Goal: Task Accomplishment & Management: Manage account settings

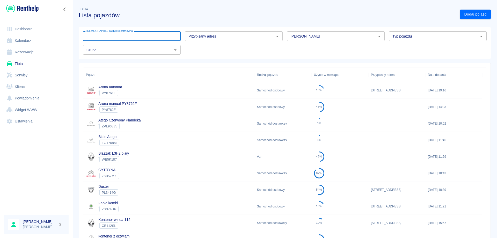
click at [163, 36] on input "[DEMOGRAPHIC_DATA] rejestracyjna" at bounding box center [132, 36] width 98 height 10
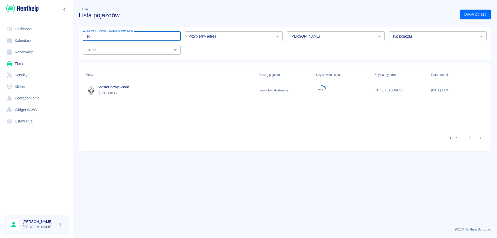
type input "sg"
click at [221, 90] on div "Master nowy winda ` CB668SG" at bounding box center [169, 90] width 173 height 17
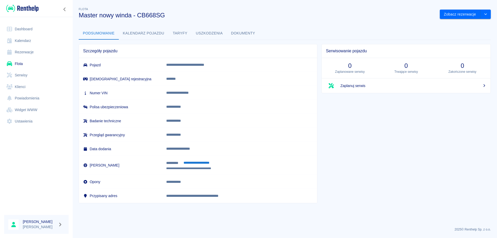
click at [183, 34] on button "Taryfy" at bounding box center [179, 33] width 23 height 12
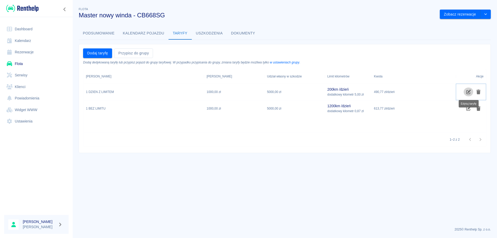
click at [469, 91] on icon "Edytuj taryfę" at bounding box center [468, 91] width 5 height 5
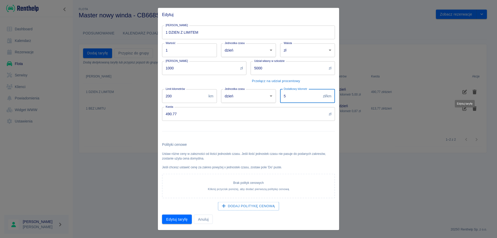
click at [296, 100] on input "5" at bounding box center [300, 96] width 41 height 14
click at [288, 96] on input "5" at bounding box center [300, 96] width 41 height 14
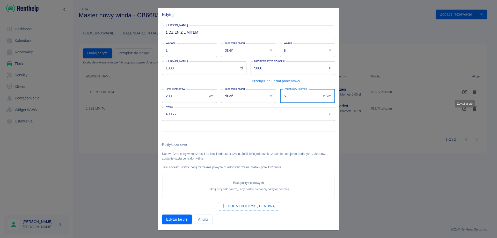
click at [288, 96] on input "5" at bounding box center [300, 96] width 41 height 14
type input "0.87"
click at [181, 218] on button "Edytuj taryfę" at bounding box center [177, 219] width 30 height 10
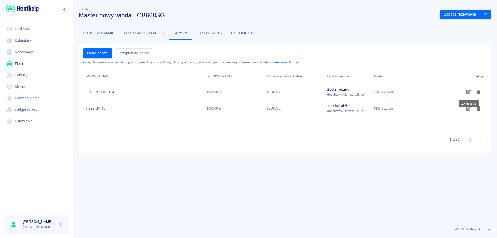
click at [196, 193] on main "Flota Master nowy winda - CB668SG Zobacz rezerwacje Podsumowanie Kalendarz poja…" at bounding box center [284, 114] width 424 height 216
click at [429, 183] on main "Flota Master nowy winda - CB668SG Zobacz rezerwacje Podsumowanie Kalendarz poja…" at bounding box center [284, 114] width 424 height 216
click at [92, 31] on button "Podsumowanie" at bounding box center [99, 33] width 40 height 12
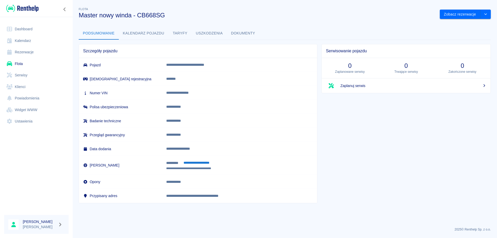
click at [23, 27] on link "Dashboard" at bounding box center [36, 29] width 64 height 12
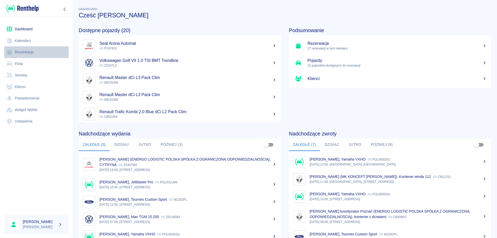
click at [20, 54] on link "Rezerwacje" at bounding box center [36, 52] width 64 height 12
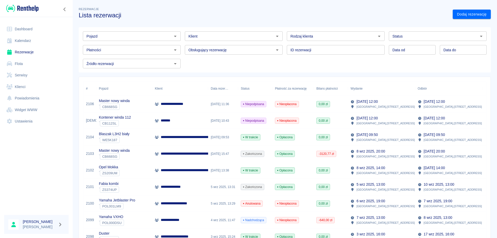
click at [192, 152] on p "**********" at bounding box center [220, 153] width 119 height 5
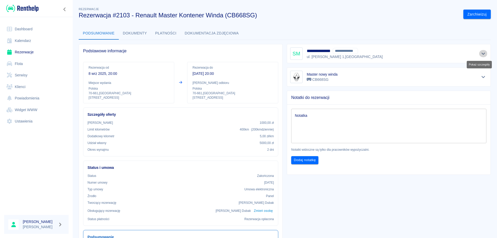
click at [480, 54] on icon "Pokaż szczegóły" at bounding box center [483, 53] width 6 height 5
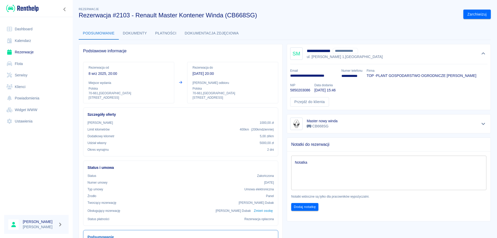
click at [159, 35] on button "Płatności" at bounding box center [165, 33] width 29 height 12
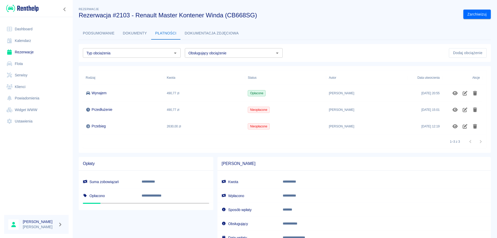
click at [134, 35] on button "Dokumenty" at bounding box center [135, 33] width 32 height 12
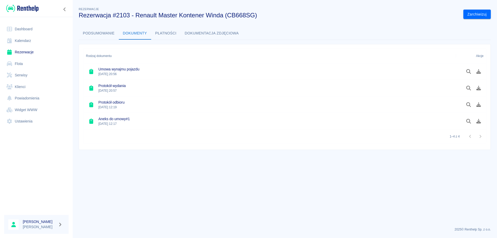
click at [221, 32] on button "Dokumentacja zdjęciowa" at bounding box center [212, 33] width 62 height 12
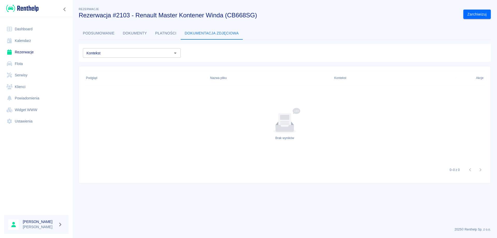
click at [131, 33] on button "Dokumenty" at bounding box center [135, 33] width 32 height 12
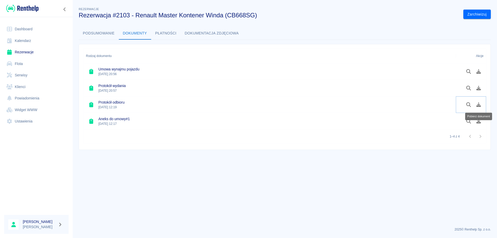
click at [478, 107] on icon "Pobierz dokument" at bounding box center [478, 104] width 5 height 5
click at [25, 51] on link "Rezerwacje" at bounding box center [36, 52] width 64 height 12
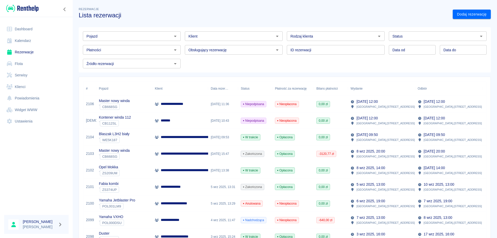
click at [182, 154] on p "**********" at bounding box center [220, 153] width 119 height 5
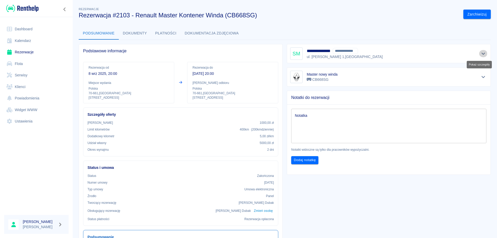
click at [481, 53] on icon "Pokaż szczegóły" at bounding box center [483, 54] width 4 height 2
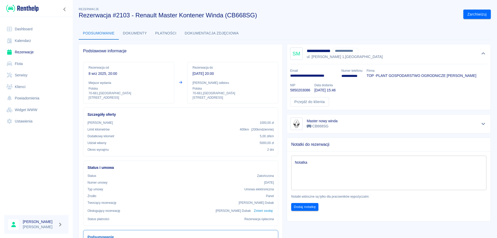
click at [310, 90] on p "5850203086" at bounding box center [300, 89] width 20 height 5
copy p "5850203086"
click at [305, 75] on p "**********" at bounding box center [313, 75] width 47 height 5
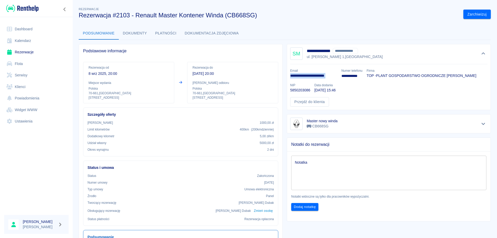
click at [305, 75] on p "**********" at bounding box center [313, 75] width 47 height 5
copy p "**********"
click at [169, 31] on button "Płatności" at bounding box center [165, 33] width 29 height 12
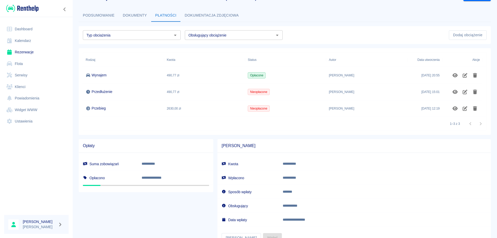
scroll to position [40, 0]
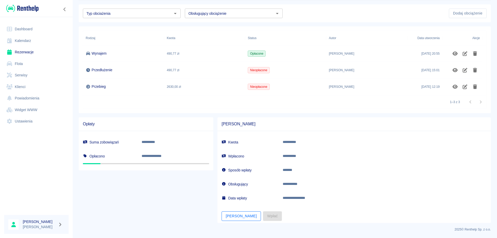
click at [227, 216] on button "[PERSON_NAME]" at bounding box center [240, 216] width 39 height 10
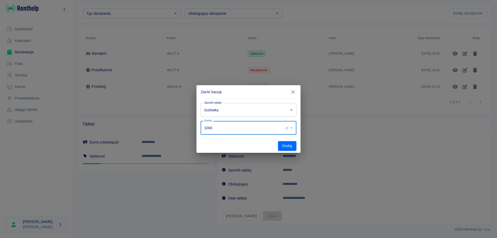
click at [224, 126] on input "1000" at bounding box center [239, 128] width 79 height 14
type input "56.34"
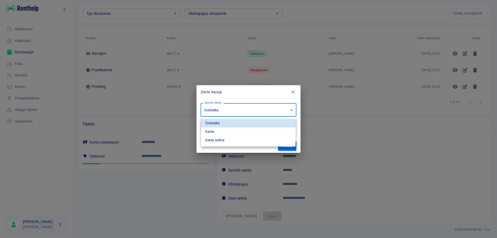
click at [251, 111] on body "**********" at bounding box center [248, 119] width 497 height 238
click at [227, 140] on li "Karta online" at bounding box center [248, 140] width 94 height 9
type input "online_card_authorization"
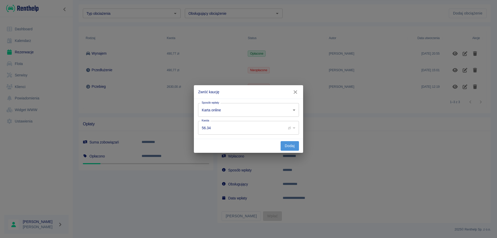
click at [283, 146] on button "Dodaj" at bounding box center [289, 146] width 18 height 10
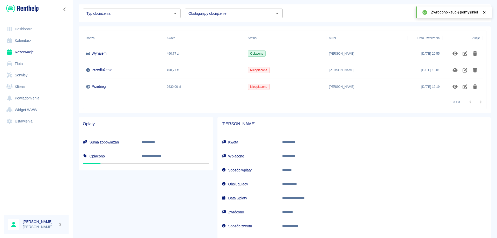
scroll to position [0, 0]
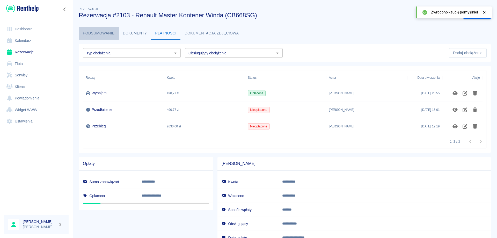
click at [96, 33] on button "Podsumowanie" at bounding box center [99, 33] width 40 height 12
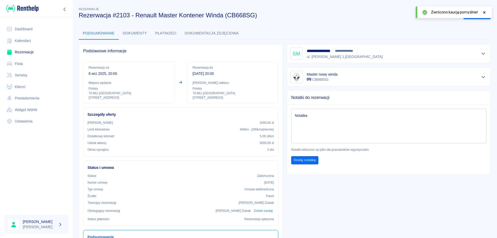
click at [97, 32] on button "Podsumowanie" at bounding box center [99, 33] width 40 height 12
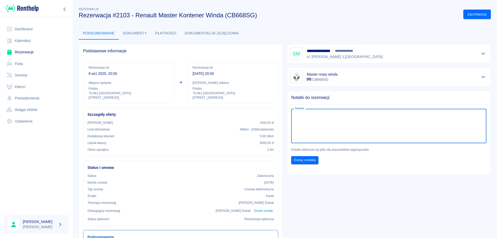
click at [336, 131] on textarea "Notatka" at bounding box center [389, 126] width 188 height 26
type textarea "potracone z kaucji za km dodatkowe oraz za 1 dobe"
click at [301, 161] on button "Dodaj notatkę" at bounding box center [304, 160] width 27 height 8
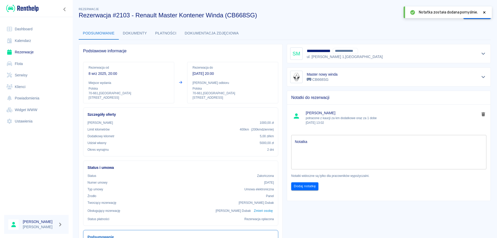
click at [26, 49] on link "Rezerwacje" at bounding box center [36, 52] width 64 height 12
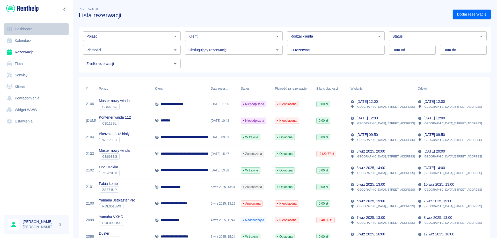
click at [28, 25] on link "Dashboard" at bounding box center [36, 29] width 64 height 12
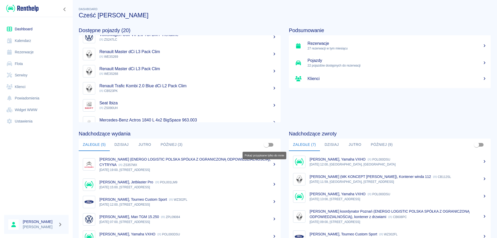
scroll to position [26, 0]
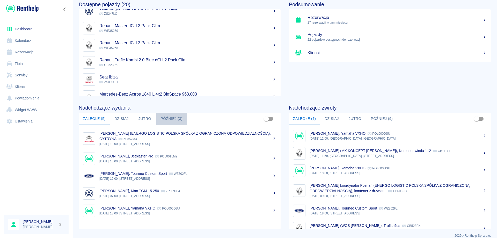
click at [169, 118] on button "Później (3)" at bounding box center [171, 119] width 30 height 12
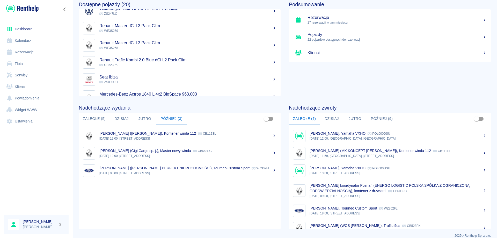
click at [143, 115] on button "Jutro" at bounding box center [144, 119] width 23 height 12
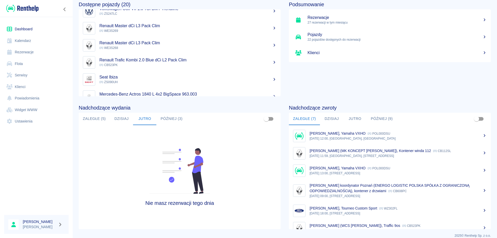
click at [123, 118] on button "Dzisiaj" at bounding box center [121, 119] width 23 height 12
click at [171, 114] on button "Później (3)" at bounding box center [171, 119] width 30 height 12
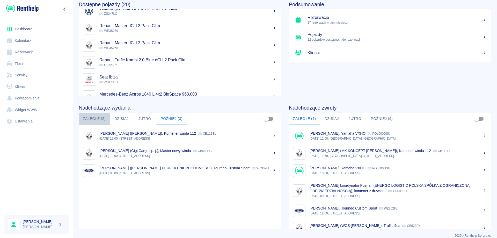
click at [88, 121] on button "Zaległe (5)" at bounding box center [94, 119] width 31 height 12
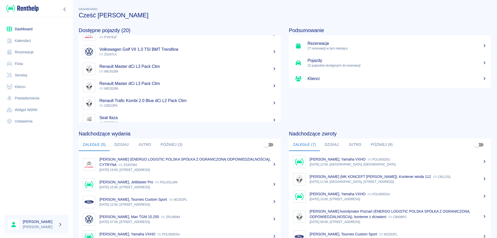
scroll to position [0, 0]
